Goal: Information Seeking & Learning: Learn about a topic

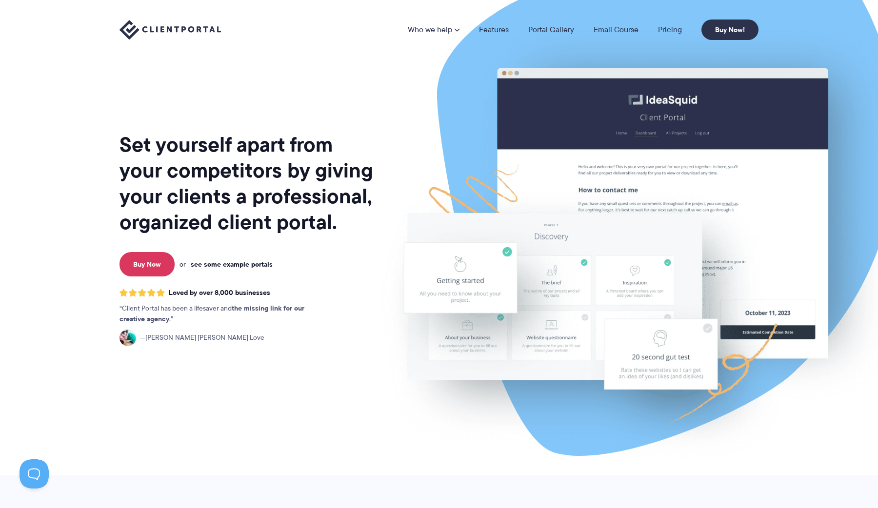
click at [220, 266] on link "see some example portals" at bounding box center [232, 264] width 82 height 9
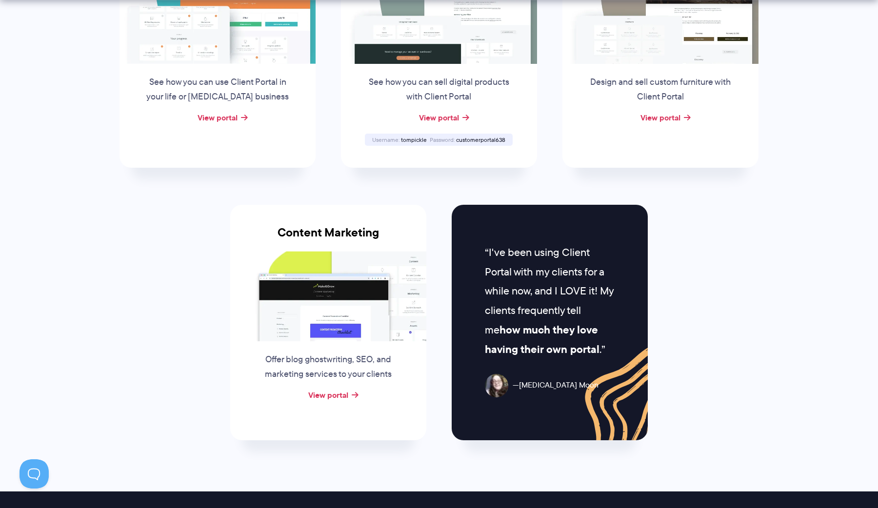
scroll to position [846, 0]
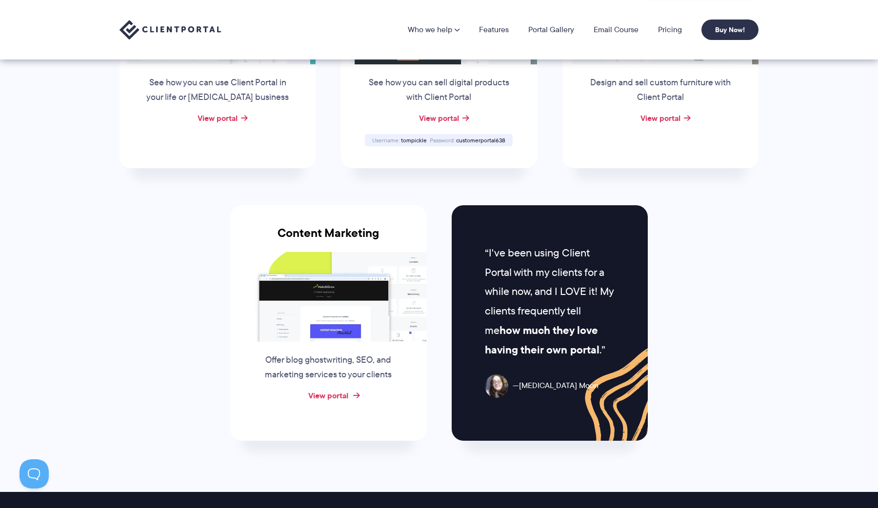
click at [324, 394] on link "View portal" at bounding box center [328, 396] width 40 height 12
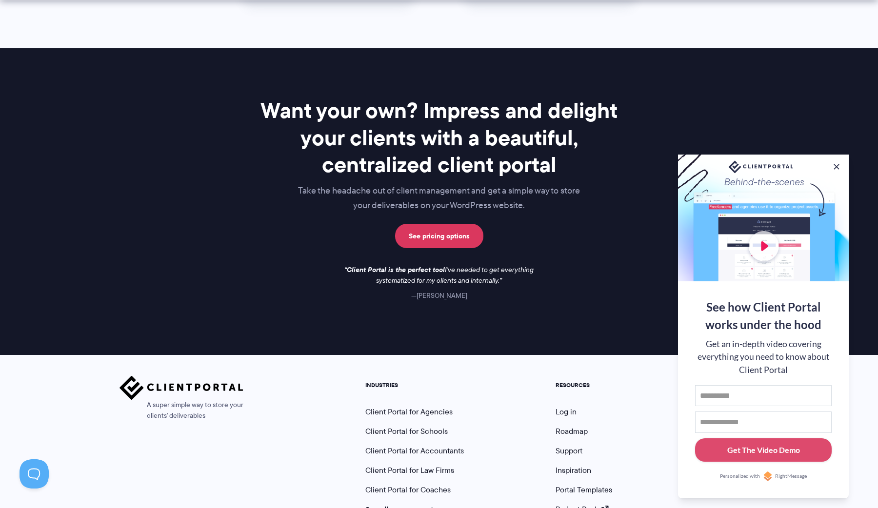
scroll to position [1353, 0]
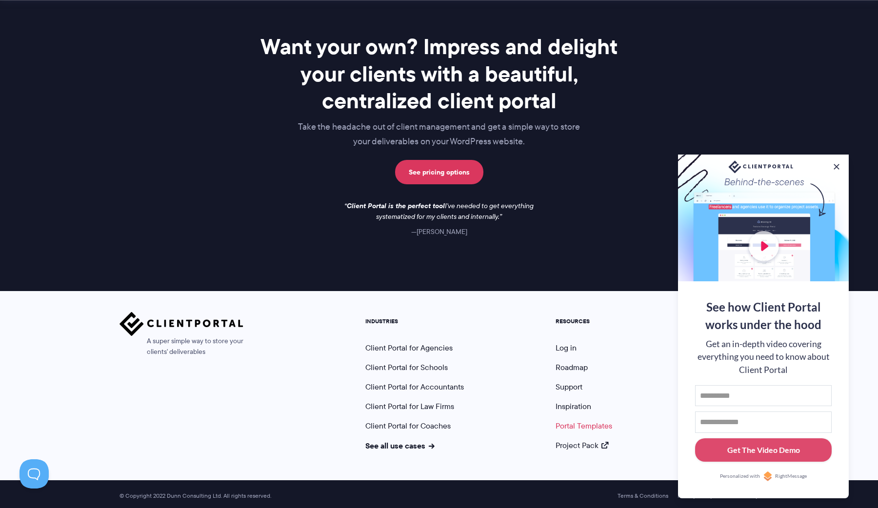
click at [584, 420] on link "Portal Templates" at bounding box center [584, 425] width 57 height 11
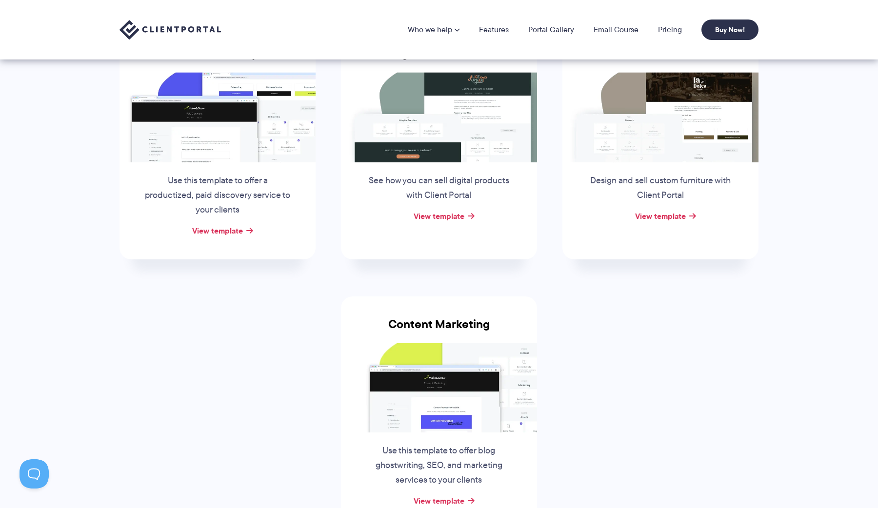
scroll to position [154, 0]
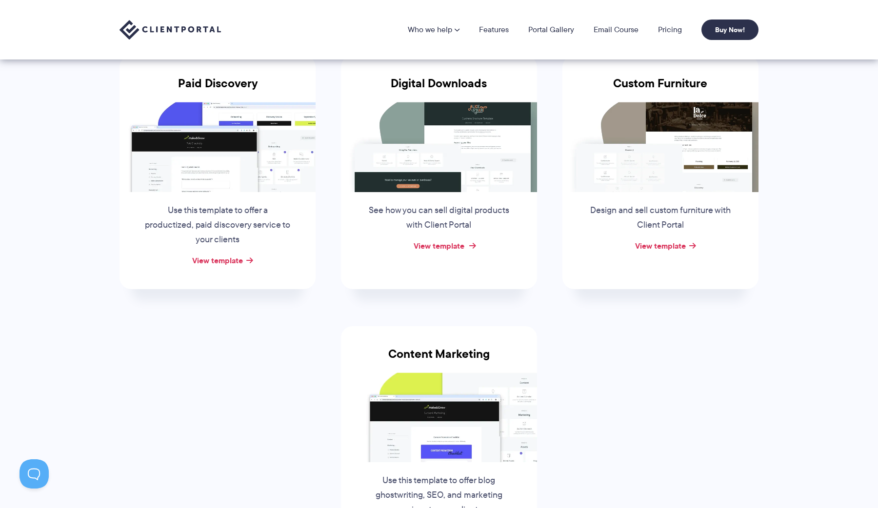
click at [439, 249] on link "View template" at bounding box center [439, 246] width 51 height 12
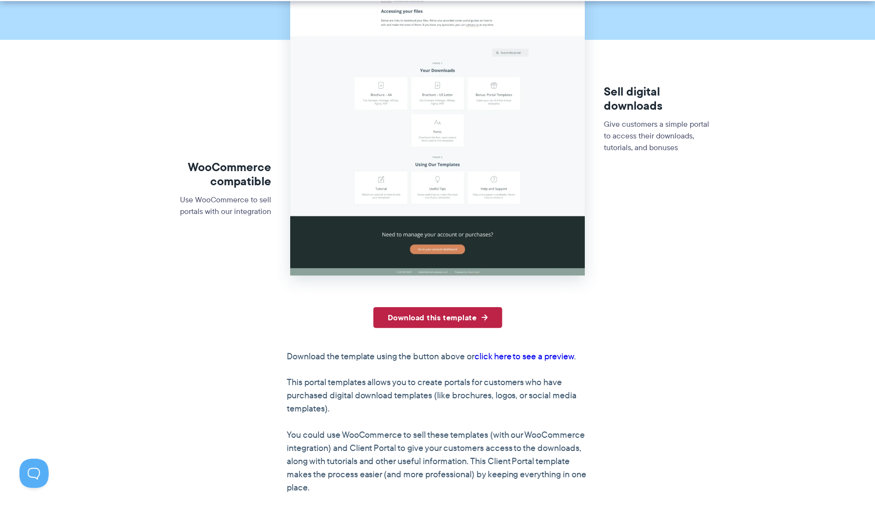
scroll to position [225, 0]
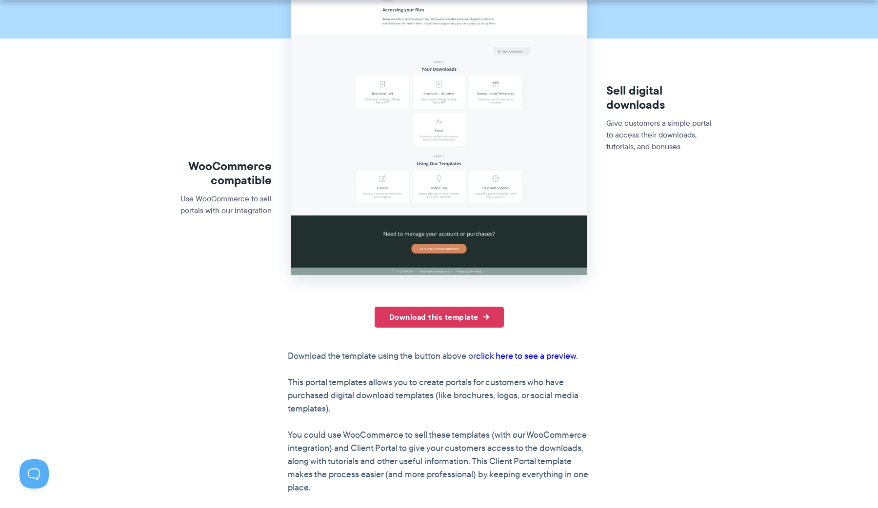
click at [515, 360] on link "click here to see a preview" at bounding box center [526, 356] width 100 height 13
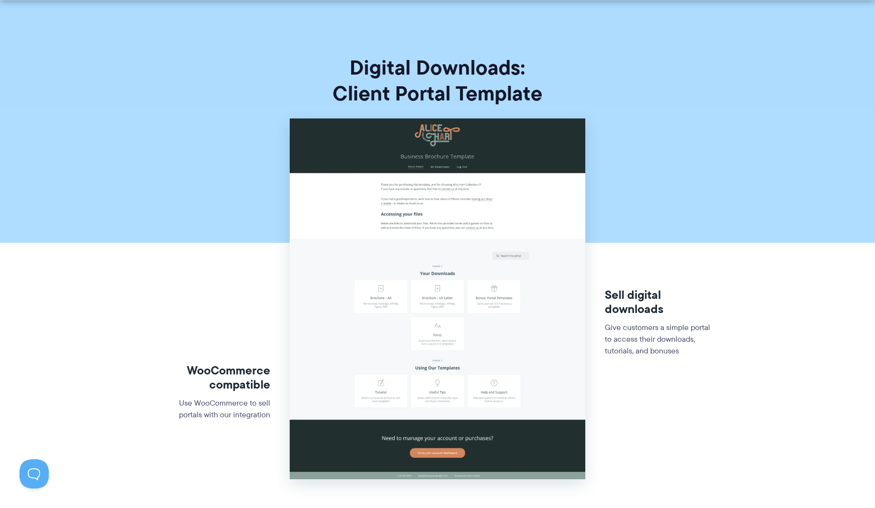
scroll to position [0, 0]
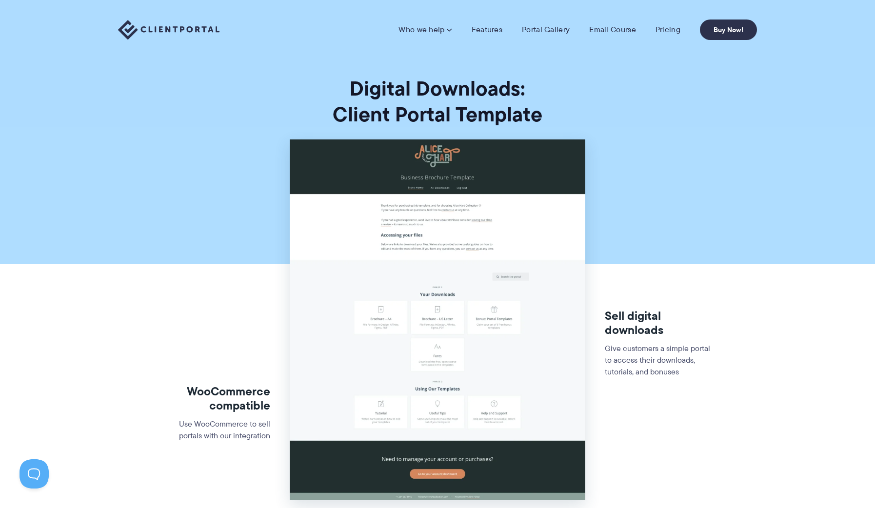
click at [538, 43] on div "Who we help Who we help View pricing Agencies See how Client Portal can help gi…" at bounding box center [437, 30] width 875 height 60
click at [538, 30] on link "Portal Gallery" at bounding box center [546, 30] width 48 height 10
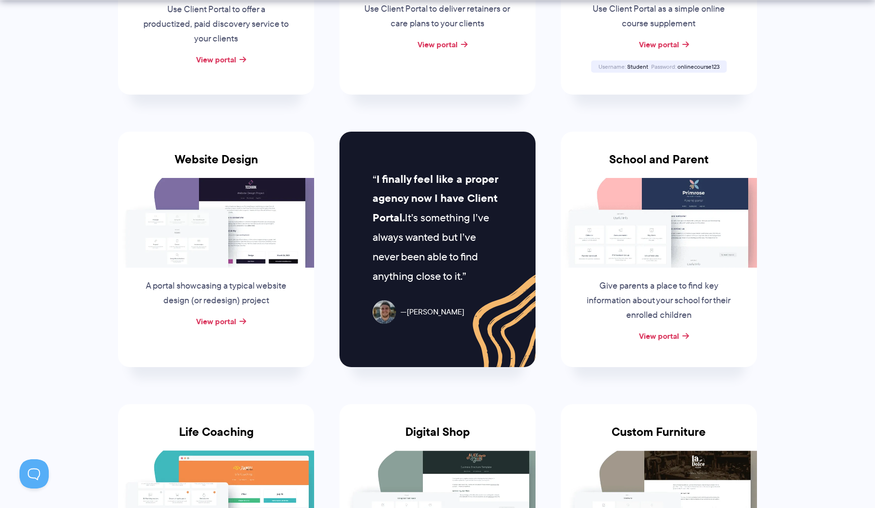
scroll to position [373, 0]
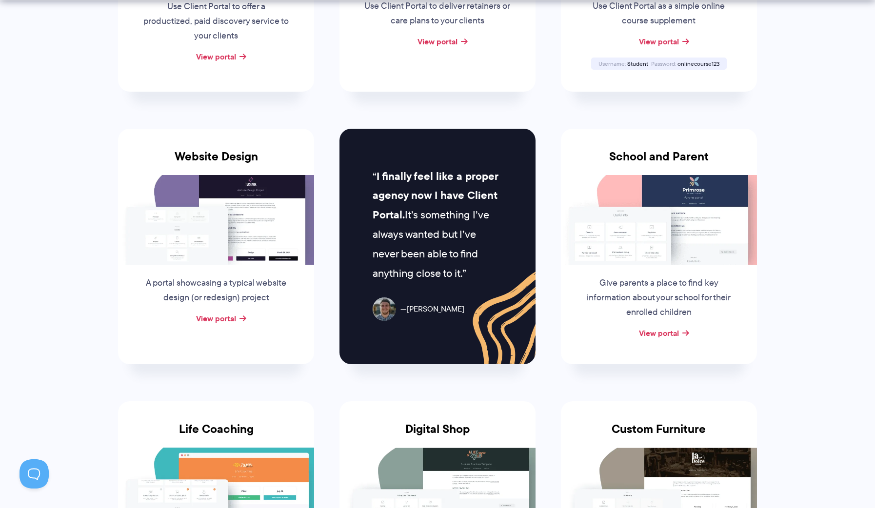
click at [211, 312] on div "View portal" at bounding box center [216, 319] width 196 height 15
click at [211, 318] on link "View portal" at bounding box center [216, 319] width 40 height 12
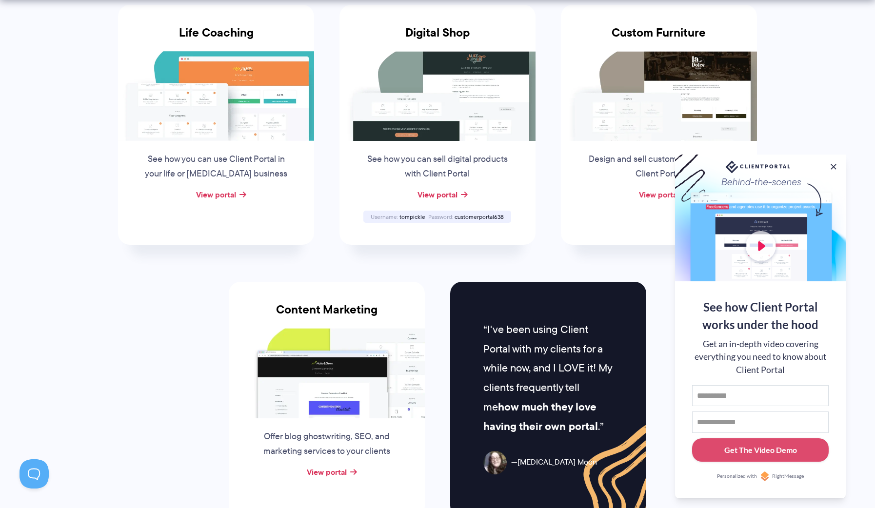
scroll to position [771, 0]
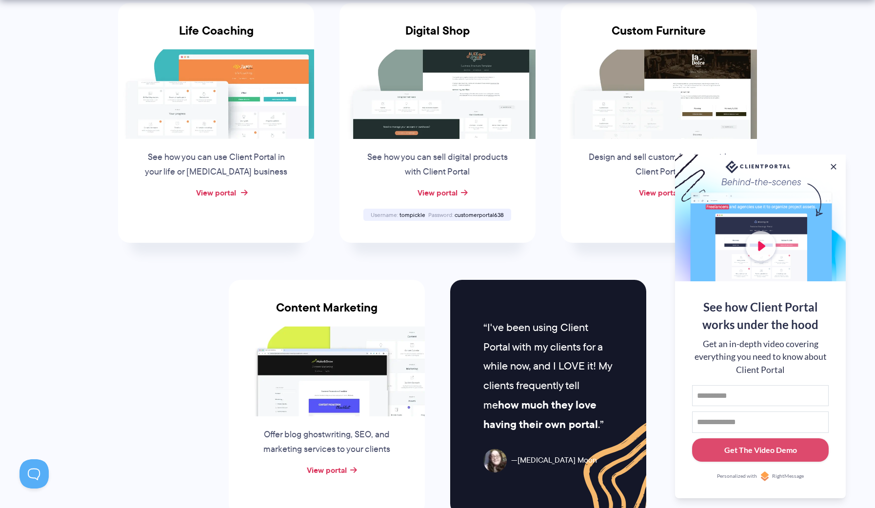
click at [216, 188] on link "View portal" at bounding box center [216, 193] width 40 height 12
click at [833, 165] on button at bounding box center [834, 167] width 12 height 12
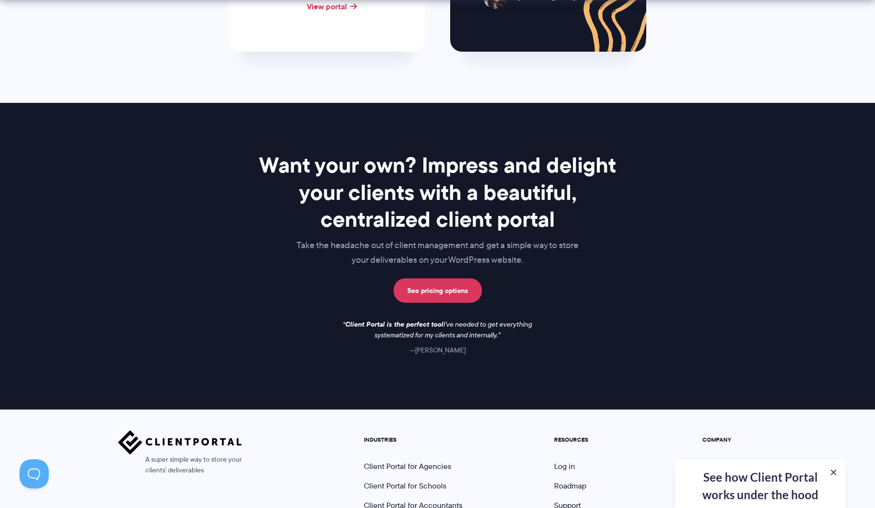
scroll to position [1353, 0]
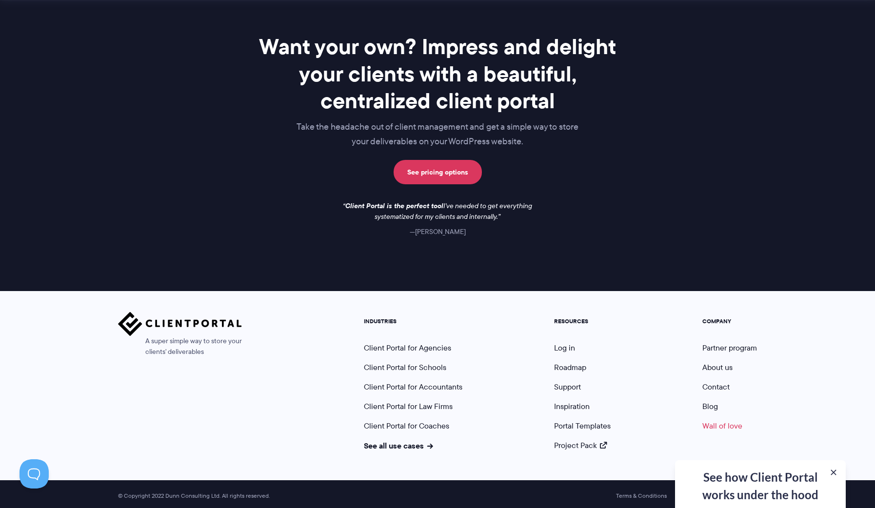
click at [708, 423] on link "Wall of love" at bounding box center [722, 425] width 40 height 11
click at [569, 442] on link "Project Pack" at bounding box center [580, 445] width 53 height 11
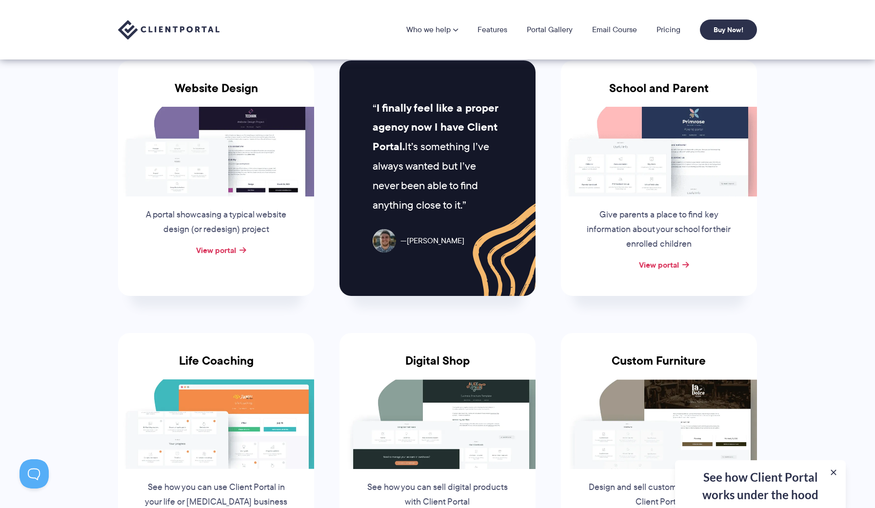
scroll to position [0, 0]
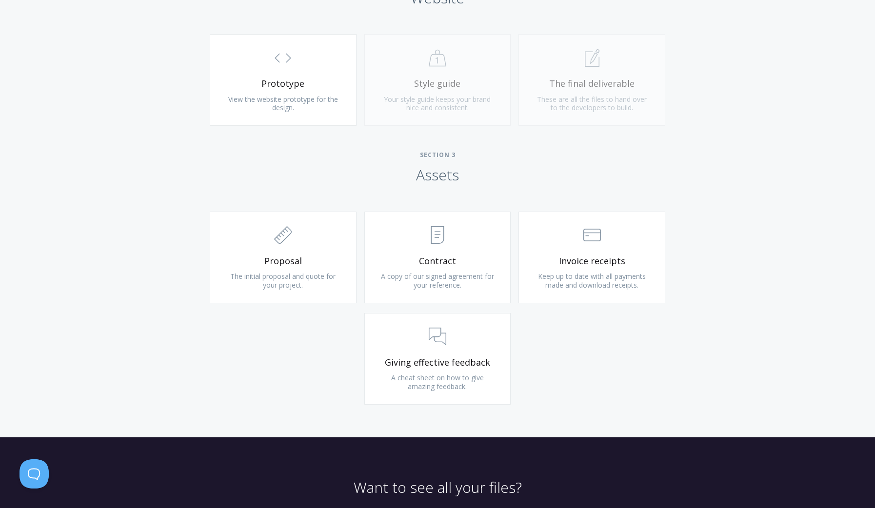
scroll to position [892, 0]
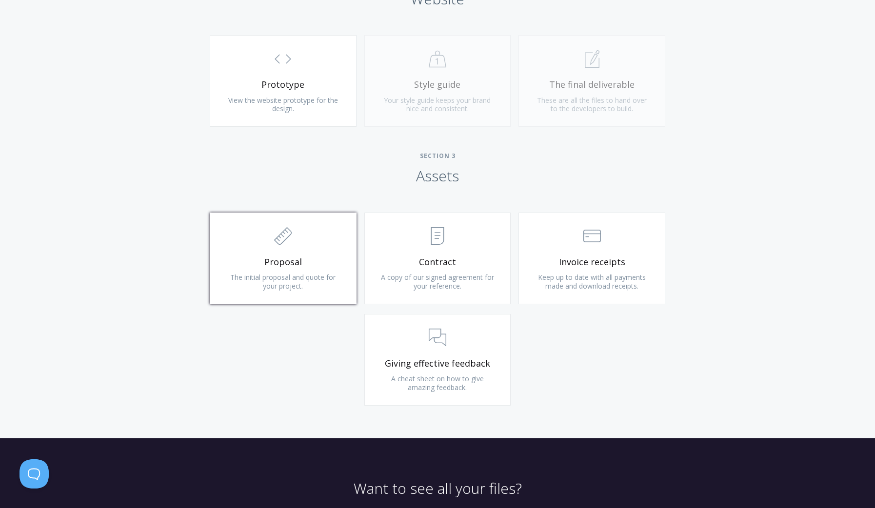
click at [289, 292] on link ".st0{fill:none;stroke:#000000;stroke-width:2;stroke-miterlimit:10;} 2. Design -…" at bounding box center [283, 259] width 147 height 92
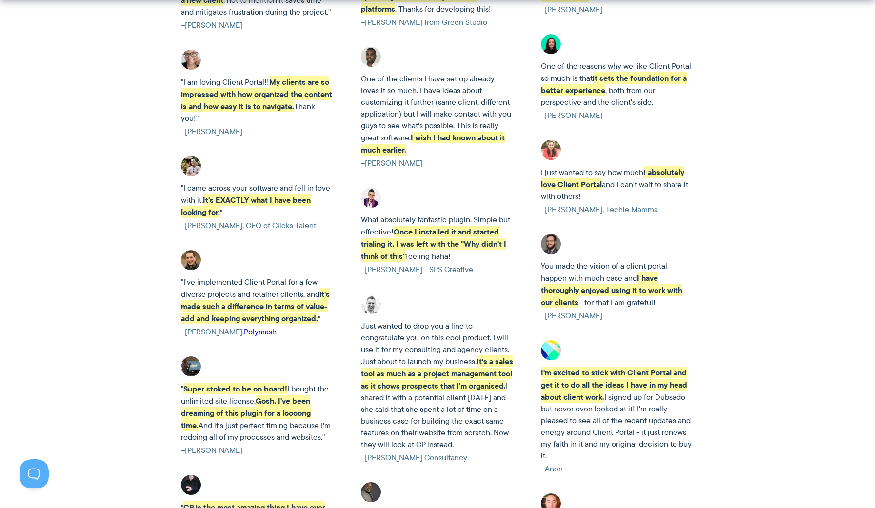
scroll to position [2333, 0]
